Goal: Find specific page/section: Find specific page/section

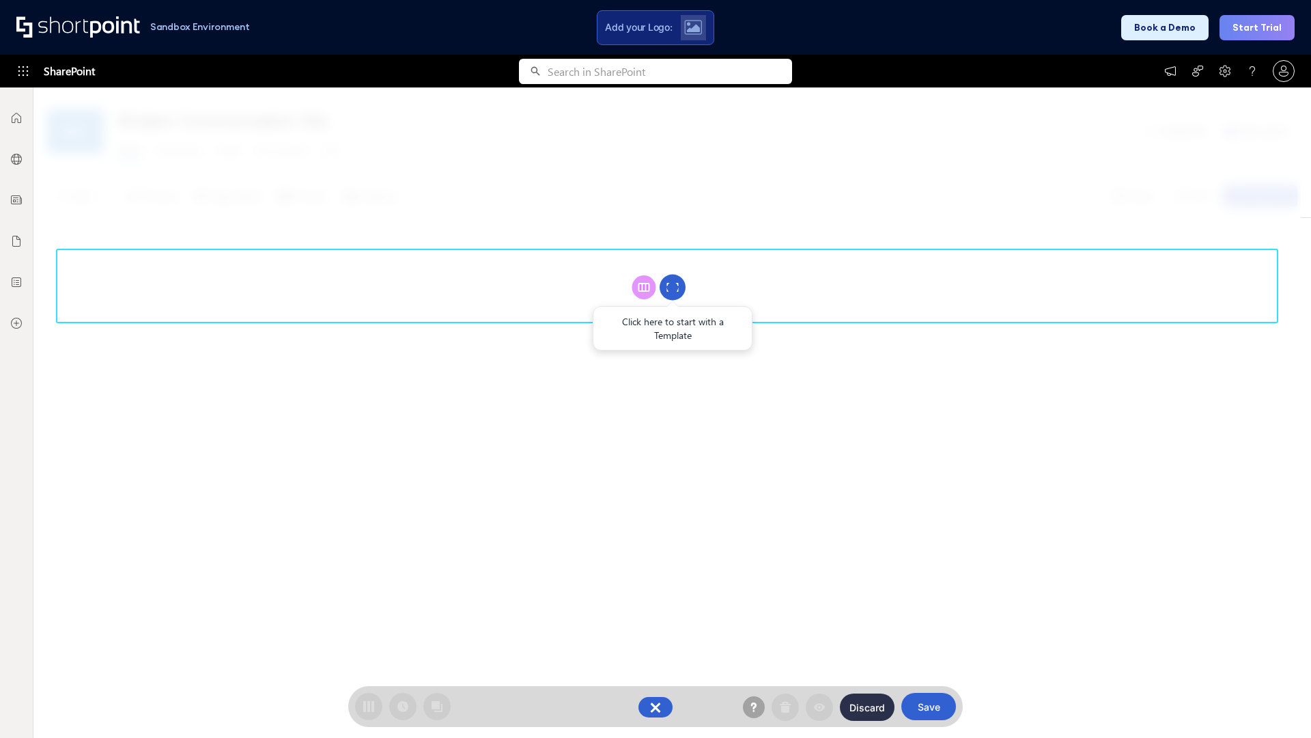
click at [673, 287] on circle at bounding box center [673, 288] width 26 height 26
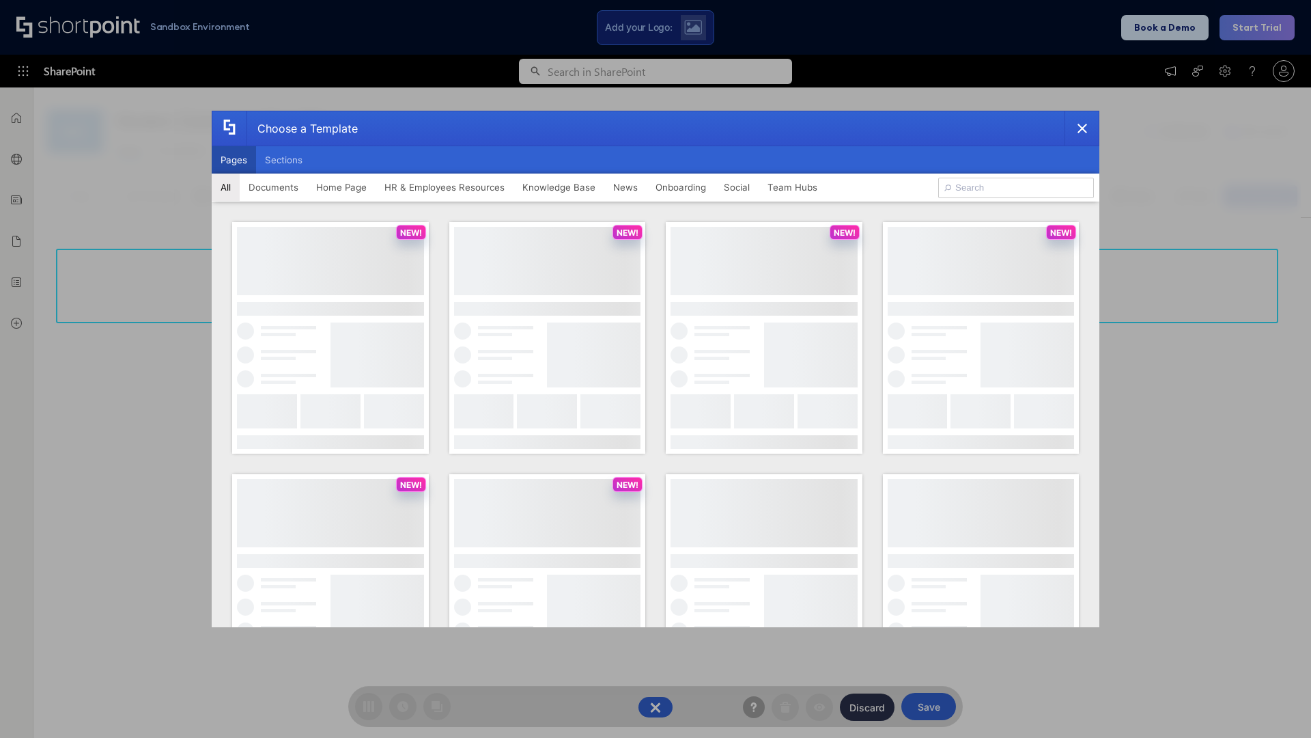
click at [234, 160] on button "Pages" at bounding box center [234, 159] width 44 height 27
type input "News Portal 5"
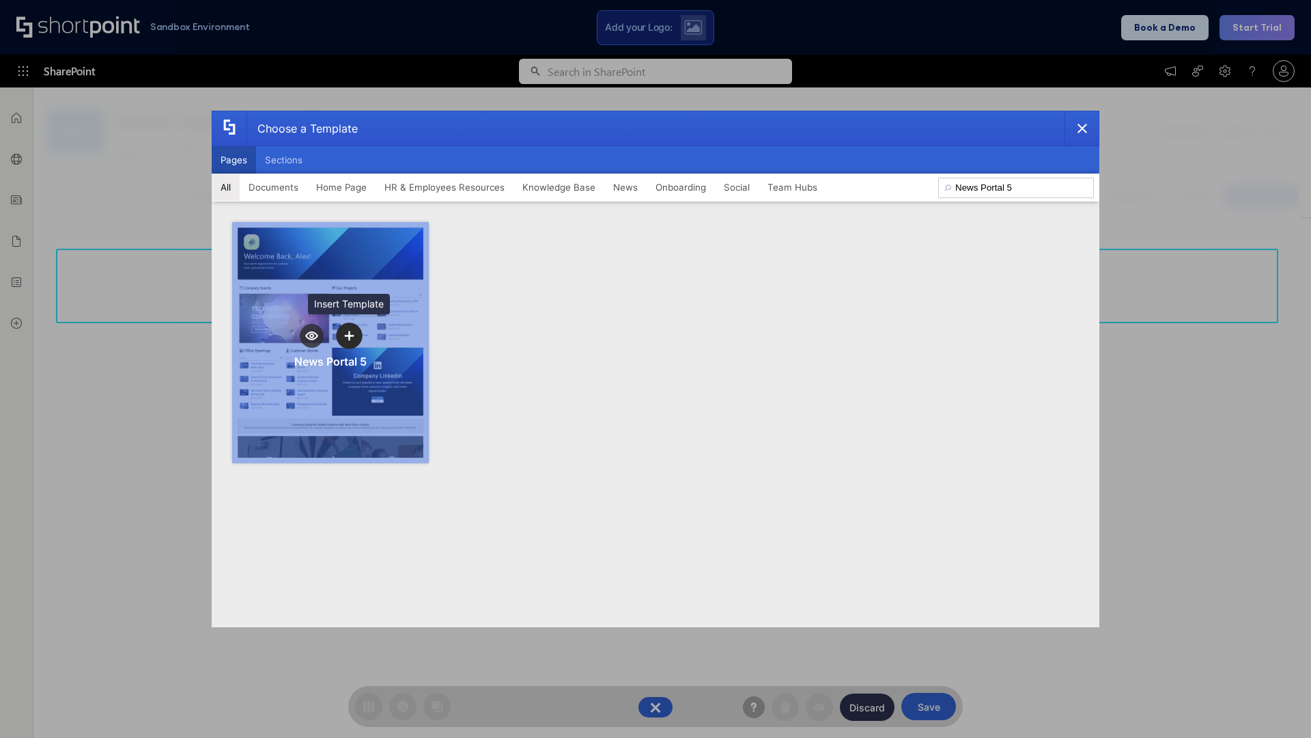
click at [349, 335] on icon "template selector" at bounding box center [349, 336] width 10 height 10
